Goal: Navigation & Orientation: Go to known website

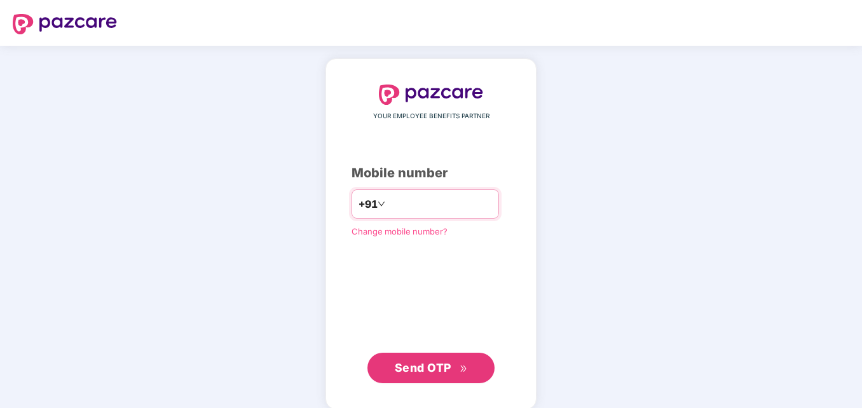
scroll to position [14, 0]
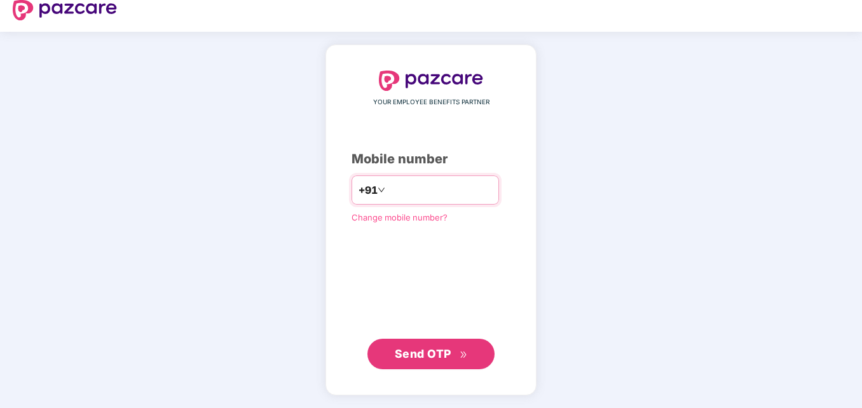
type input "**********"
click at [410, 362] on span "Send OTP" at bounding box center [431, 354] width 73 height 18
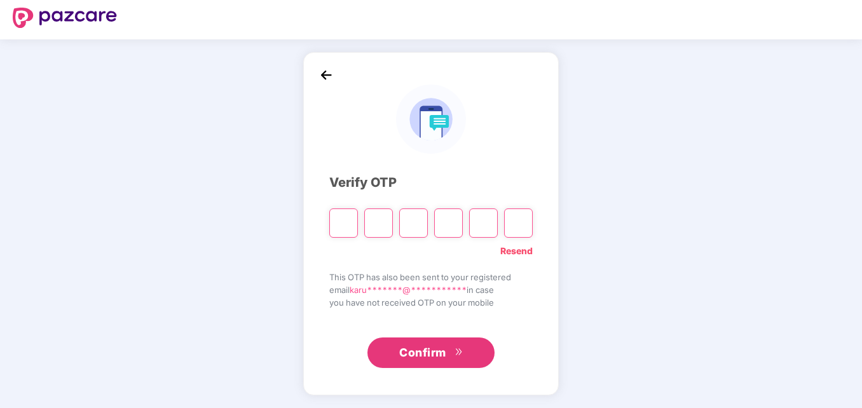
scroll to position [6, 0]
type input "*"
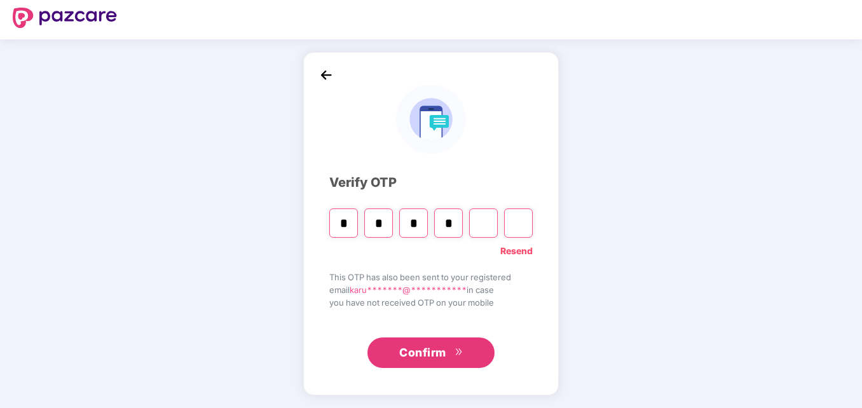
type input "*"
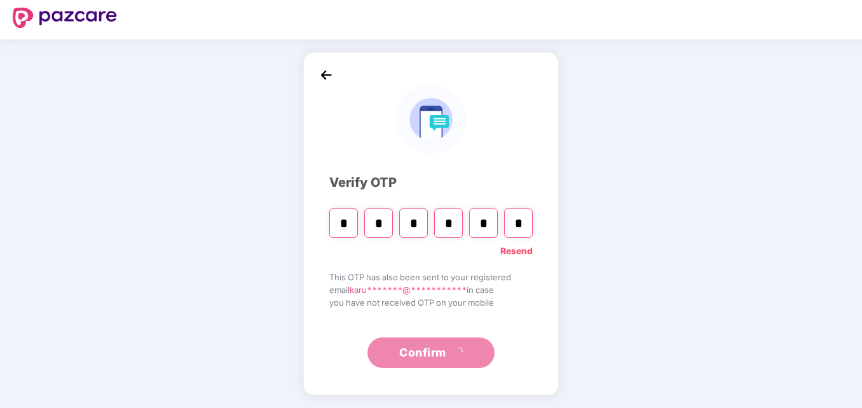
type input "*"
